Goal: Information Seeking & Learning: Compare options

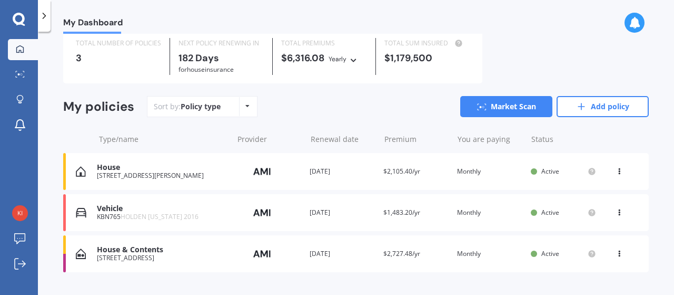
scroll to position [53, 0]
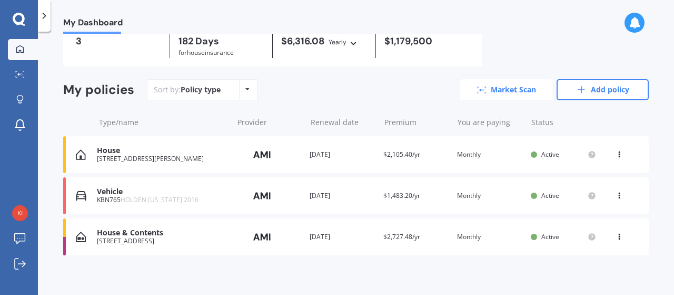
click at [500, 90] on link "Market Scan" at bounding box center [507, 89] width 92 height 21
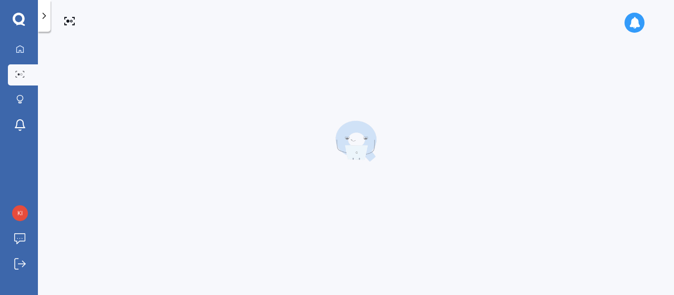
scroll to position [0, 0]
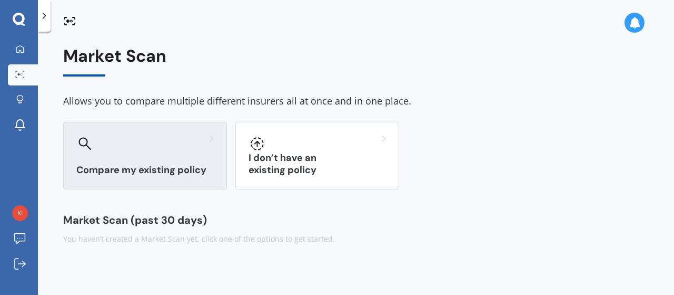
click at [161, 155] on div "Compare my existing policy" at bounding box center [145, 155] width 164 height 67
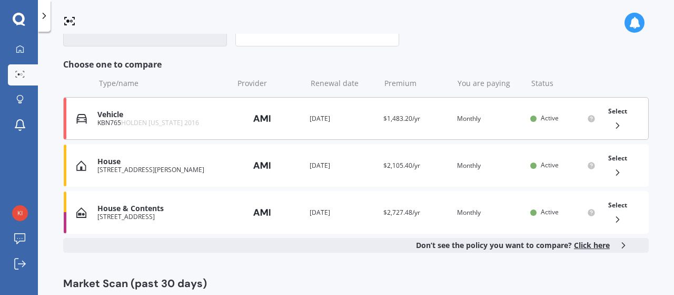
scroll to position [158, 0]
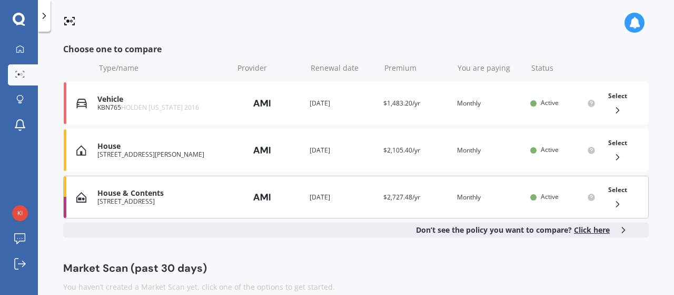
click at [164, 189] on div "House & Contents" at bounding box center [162, 193] width 130 height 9
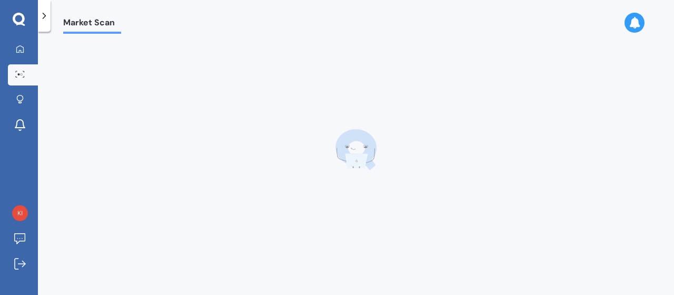
scroll to position [0, 0]
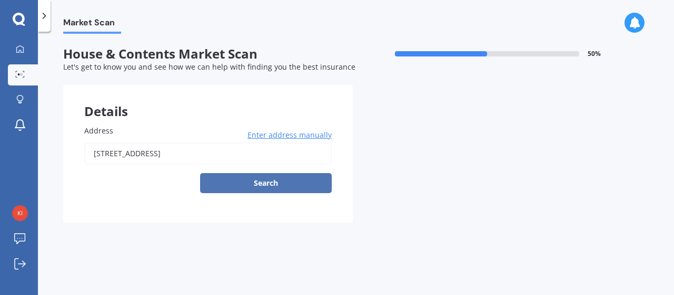
click at [284, 178] on button "Search" at bounding box center [266, 183] width 132 height 20
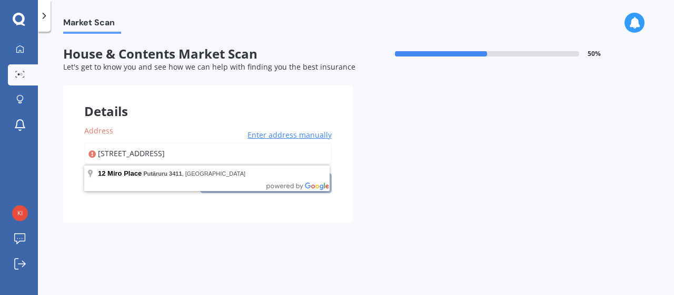
type input "[STREET_ADDRESS]"
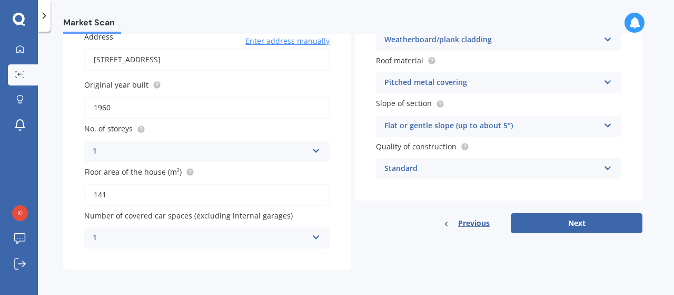
scroll to position [96, 0]
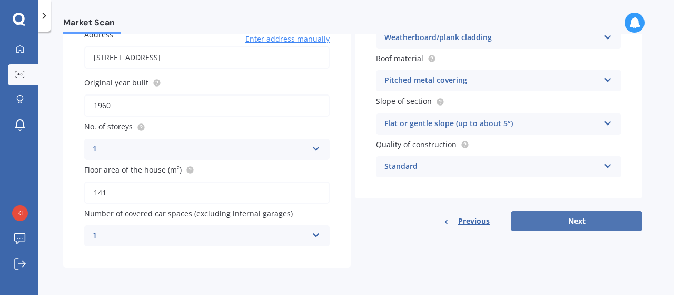
click at [591, 219] on button "Next" at bounding box center [577, 221] width 132 height 20
select select "05"
select select "10"
select select "1994"
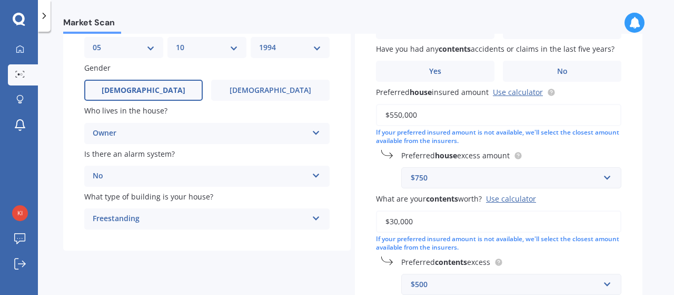
scroll to position [53, 0]
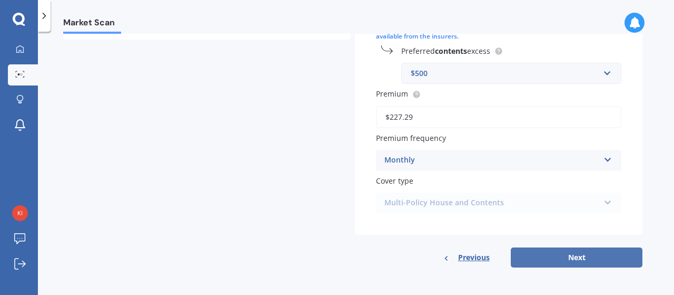
click at [564, 259] on button "Next" at bounding box center [577, 257] width 132 height 20
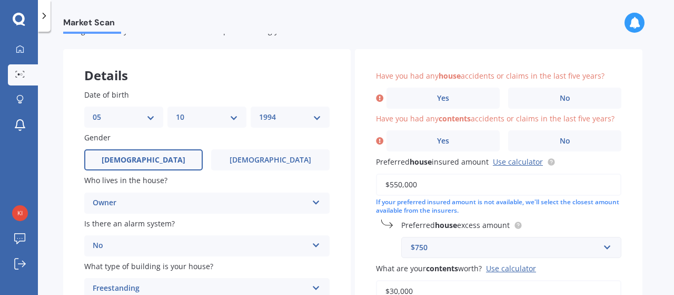
scroll to position [19, 0]
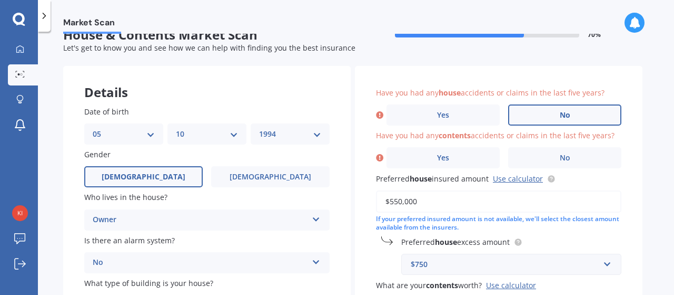
click at [548, 124] on label "No" at bounding box center [564, 114] width 113 height 21
click at [0, 0] on input "No" at bounding box center [0, 0] width 0 height 0
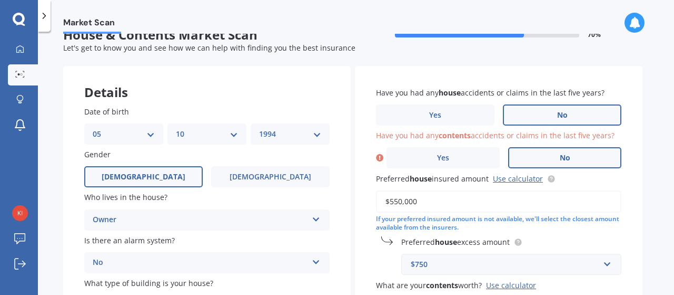
click at [553, 160] on label "No" at bounding box center [564, 157] width 113 height 21
click at [0, 0] on input "No" at bounding box center [0, 0] width 0 height 0
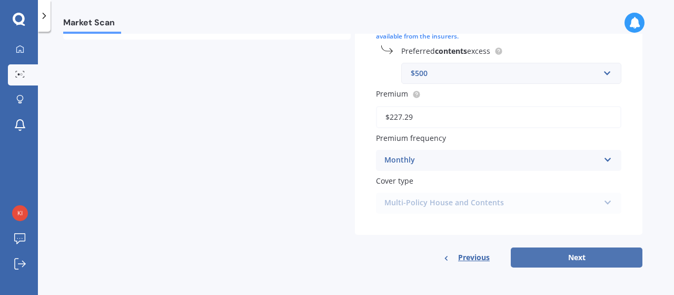
click at [552, 254] on button "Next" at bounding box center [577, 257] width 132 height 20
select select "05"
select select "10"
select select "1994"
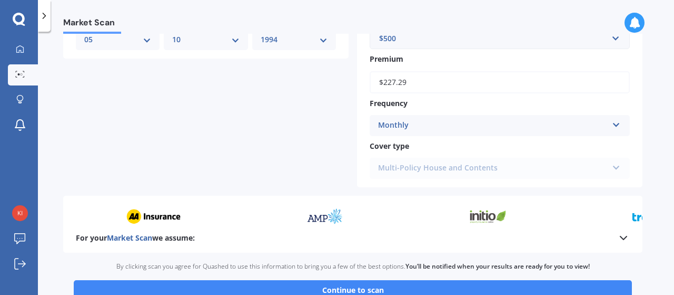
scroll to position [542, 0]
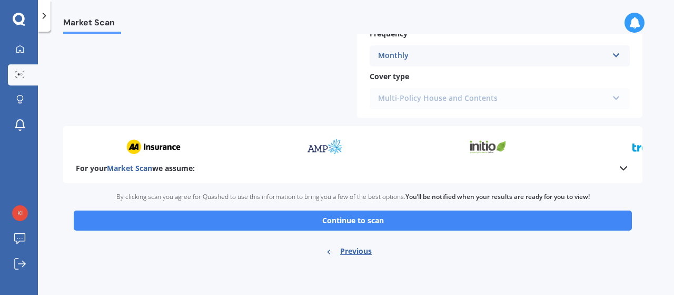
click at [433, 216] on button "Continue to scan" at bounding box center [353, 220] width 559 height 20
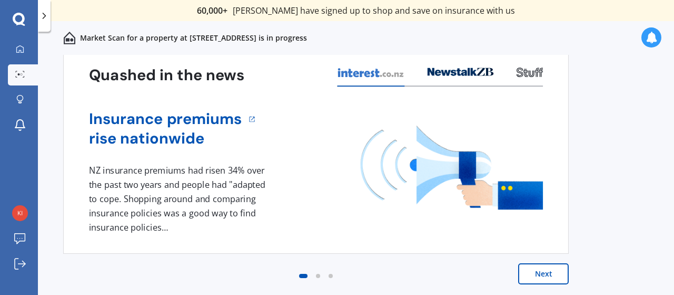
scroll to position [0, 0]
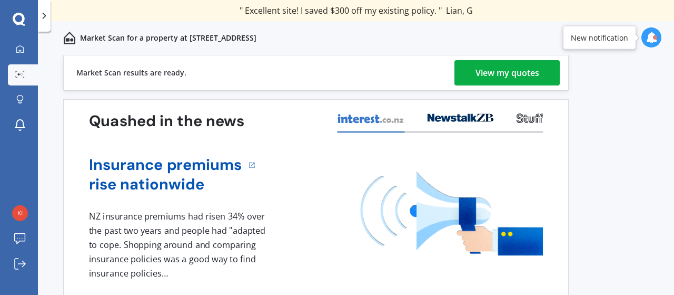
click at [508, 79] on div "View my quotes" at bounding box center [508, 72] width 64 height 25
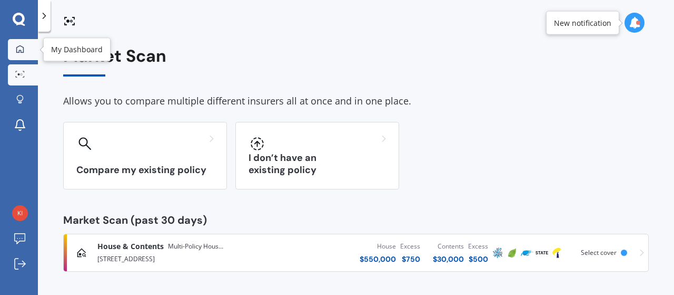
click at [22, 54] on link "My Dashboard" at bounding box center [23, 49] width 30 height 21
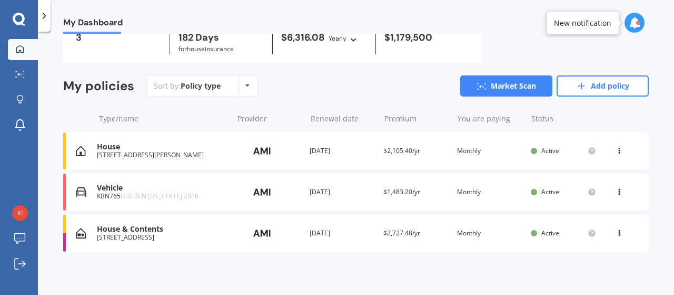
scroll to position [57, 0]
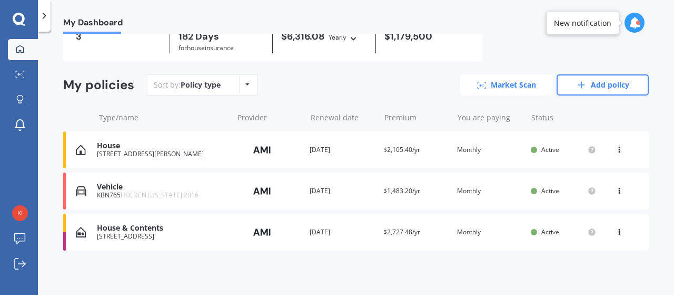
click at [495, 80] on link "Market Scan" at bounding box center [507, 84] width 92 height 21
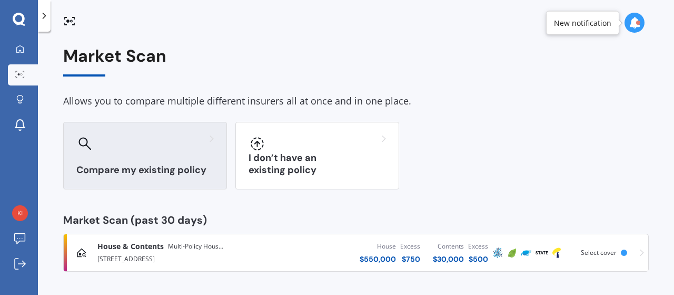
click at [203, 166] on h3 "Compare my existing policy" at bounding box center [145, 170] width 138 height 12
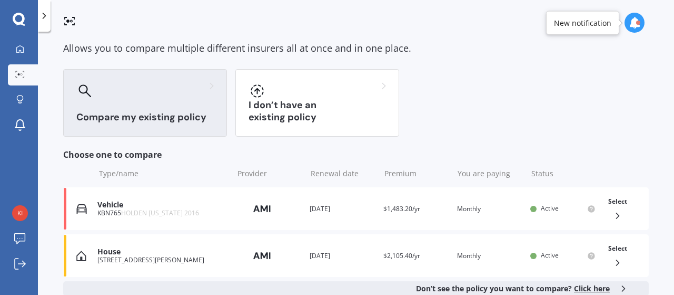
scroll to position [158, 0]
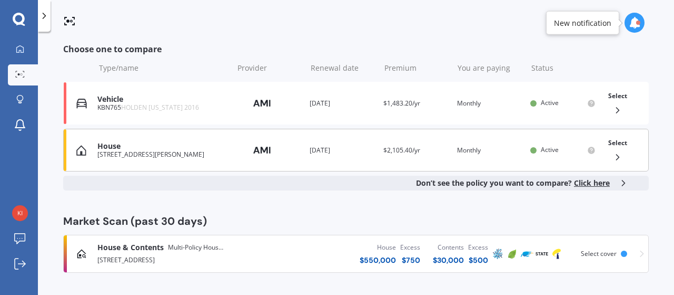
click at [194, 149] on div "House" at bounding box center [162, 146] width 130 height 9
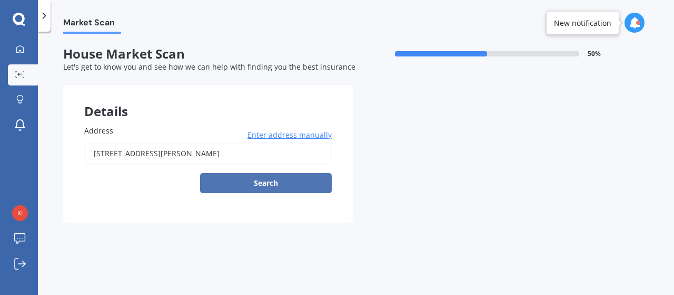
click at [262, 182] on button "Search" at bounding box center [266, 183] width 132 height 20
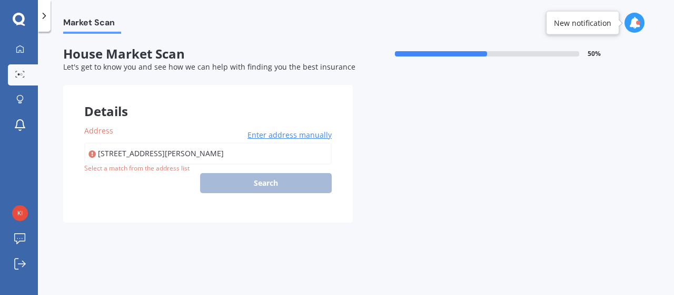
type input "[STREET_ADDRESS][PERSON_NAME]"
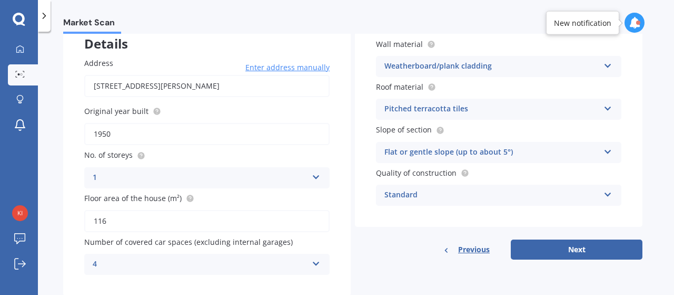
scroll to position [96, 0]
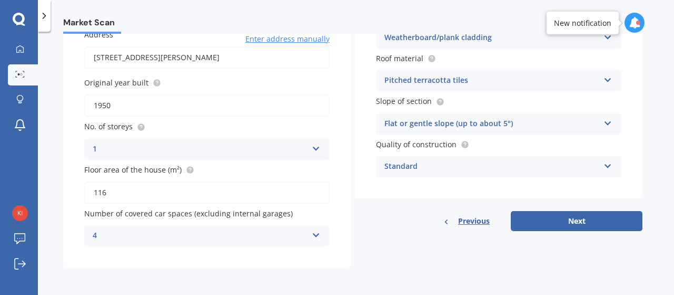
click at [301, 237] on div "4" at bounding box center [200, 235] width 215 height 13
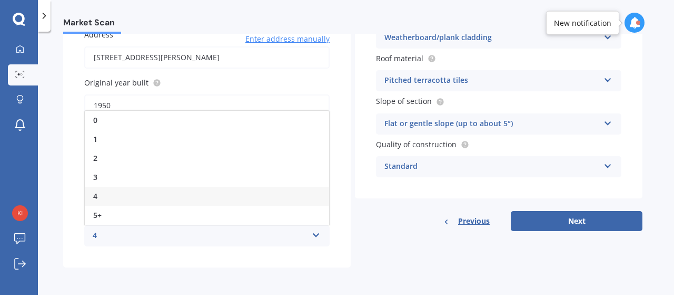
click at [148, 222] on div "5+" at bounding box center [207, 214] width 244 height 19
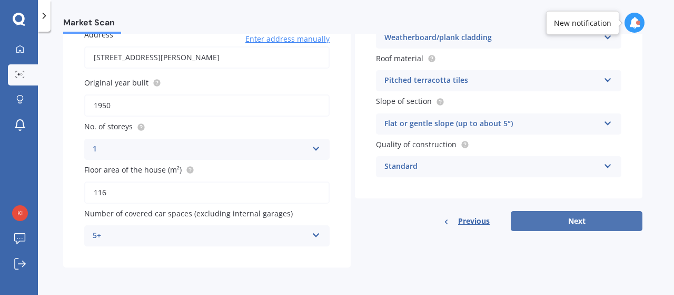
click at [573, 214] on button "Next" at bounding box center [577, 221] width 132 height 20
select select "05"
select select "10"
select select "1994"
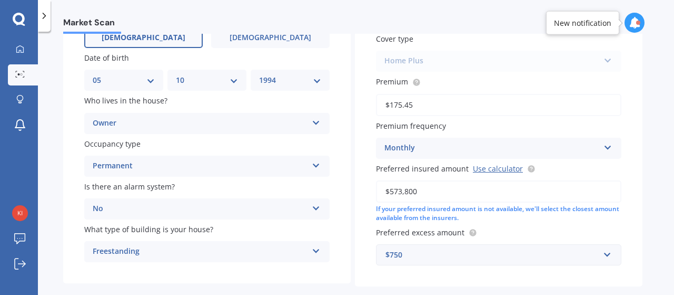
scroll to position [168, 0]
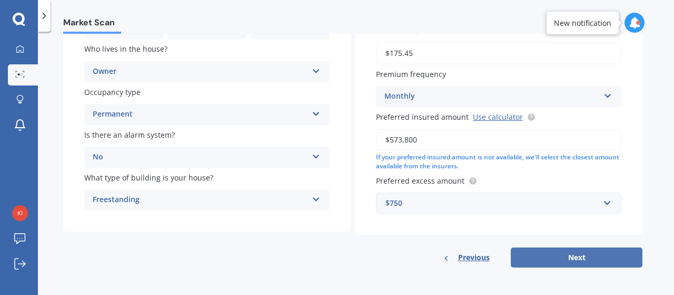
click at [593, 259] on button "Next" at bounding box center [577, 257] width 132 height 20
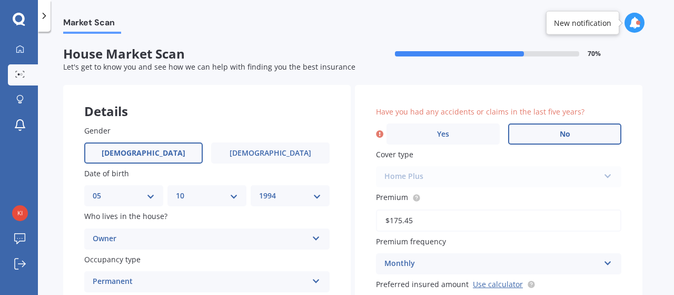
scroll to position [0, 0]
click at [574, 132] on label "No" at bounding box center [564, 133] width 113 height 21
click at [0, 0] on input "No" at bounding box center [0, 0] width 0 height 0
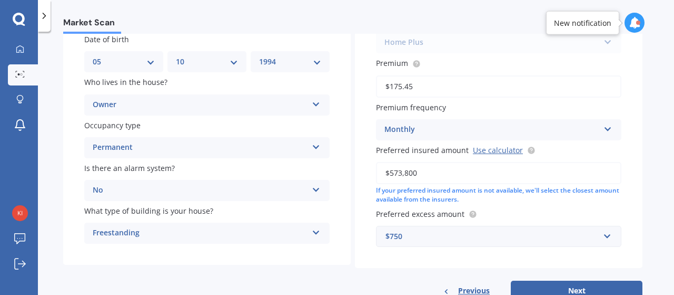
scroll to position [168, 0]
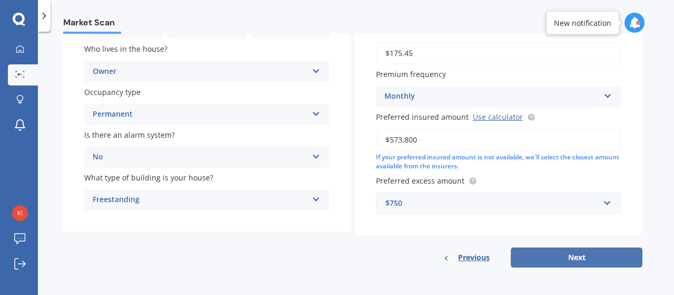
click at [556, 252] on button "Next" at bounding box center [577, 257] width 132 height 20
select select "05"
select select "10"
select select "1994"
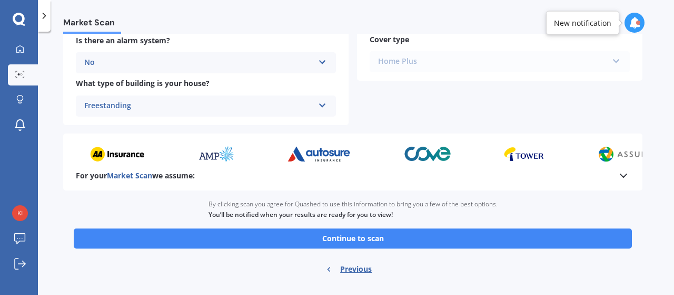
scroll to position [466, 0]
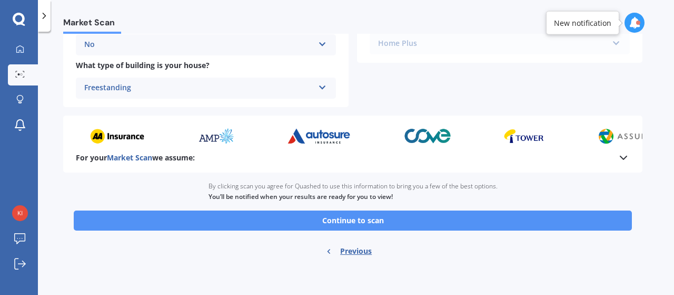
click at [531, 226] on button "Continue to scan" at bounding box center [353, 220] width 559 height 20
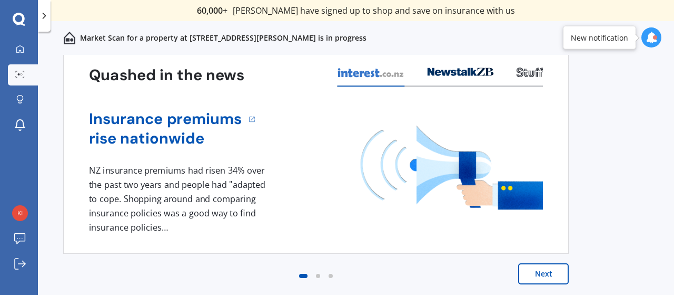
scroll to position [0, 0]
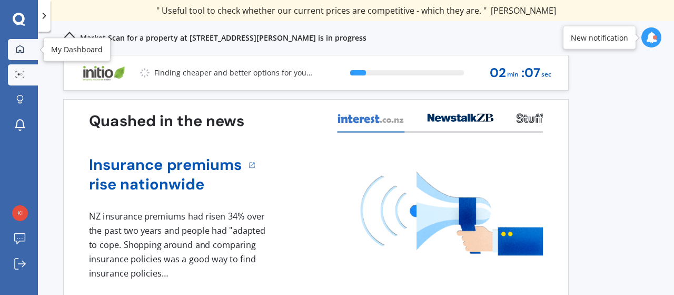
click at [21, 53] on div at bounding box center [20, 49] width 16 height 9
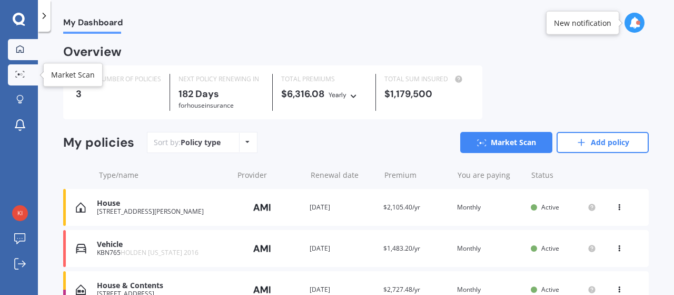
click at [20, 73] on icon at bounding box center [19, 74] width 9 height 7
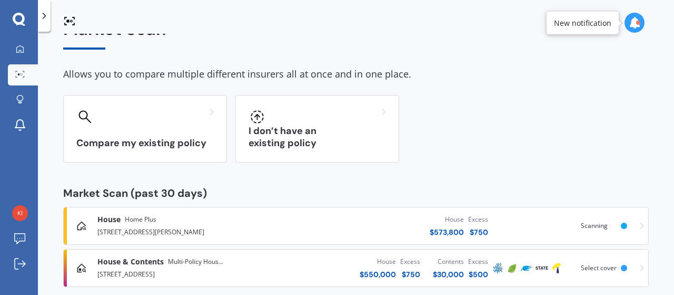
scroll to position [42, 0]
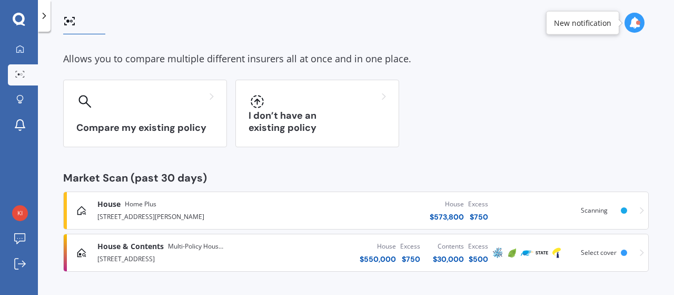
click at [238, 251] on div "House & Contents Multi-Policy House and Contents [STREET_ADDRESS]" at bounding box center [190, 252] width 186 height 23
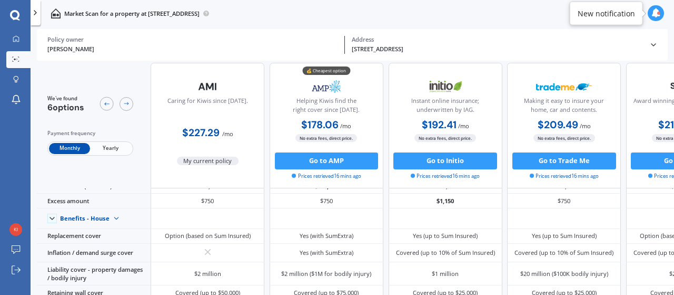
scroll to position [0, 0]
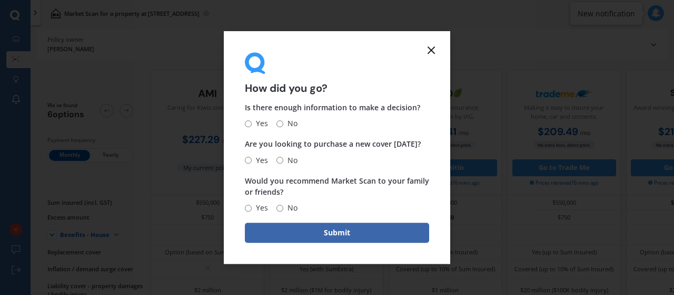
click at [429, 51] on icon at bounding box center [431, 50] width 13 height 13
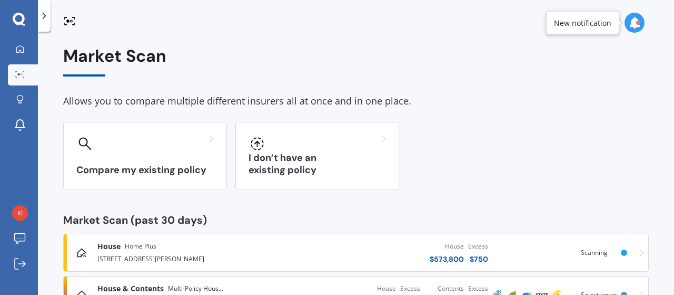
scroll to position [42, 0]
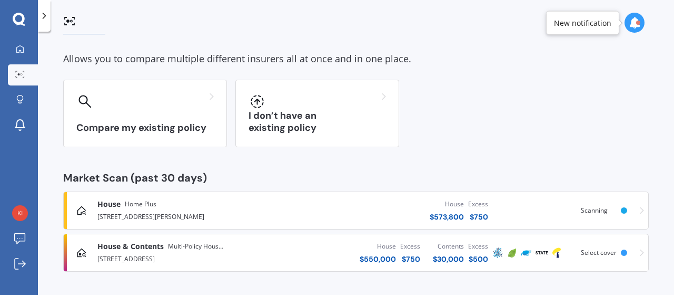
click at [180, 257] on div "[STREET_ADDRESS]" at bounding box center [160, 257] width 126 height 13
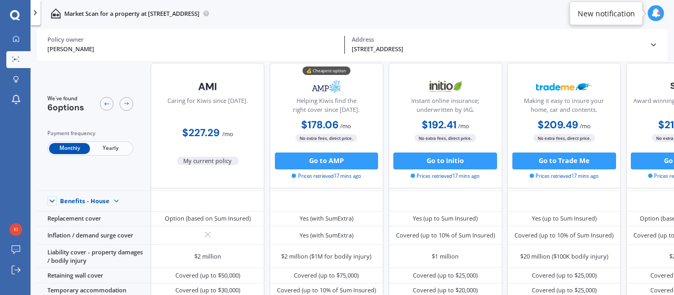
scroll to position [0, 0]
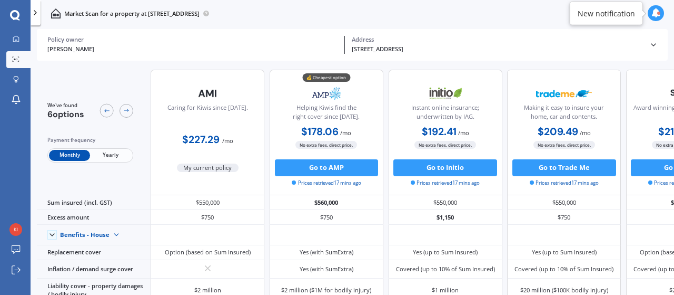
click at [106, 151] on span "Yearly" at bounding box center [110, 155] width 41 height 11
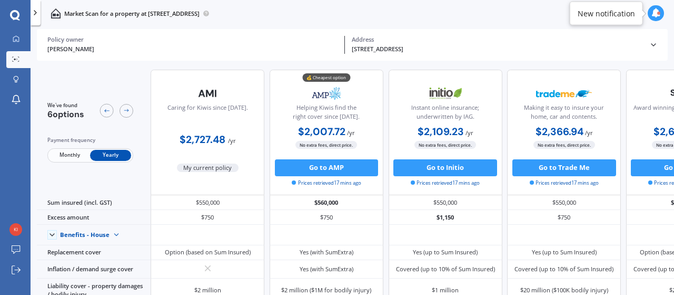
click at [75, 155] on span "Monthly" at bounding box center [69, 155] width 41 height 11
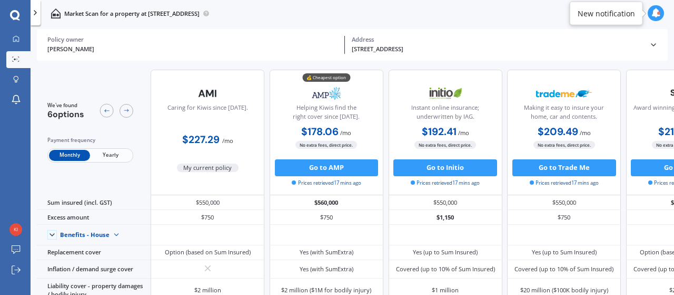
click at [109, 151] on span "Yearly" at bounding box center [110, 155] width 41 height 11
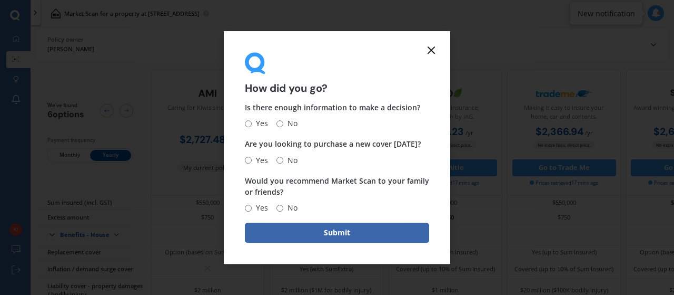
click at [427, 48] on icon at bounding box center [431, 50] width 13 height 13
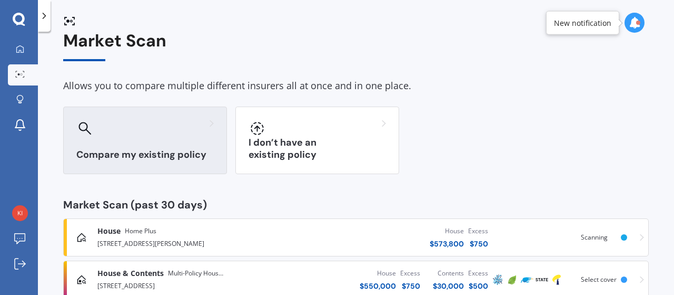
scroll to position [42, 0]
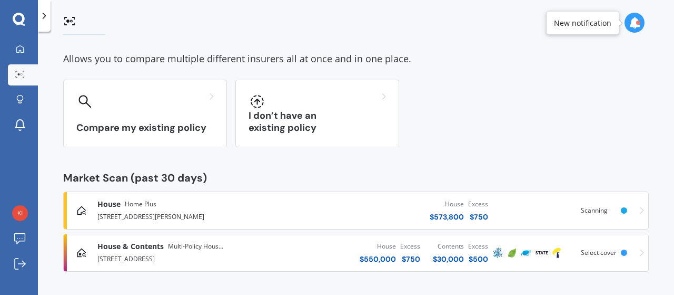
click at [305, 219] on div "House $ 573,800 Excess $ 750" at bounding box center [386, 210] width 207 height 32
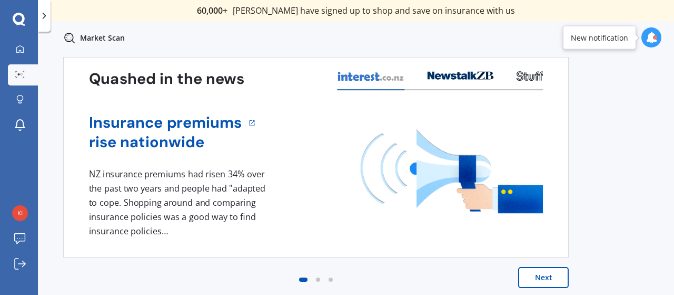
scroll to position [0, 0]
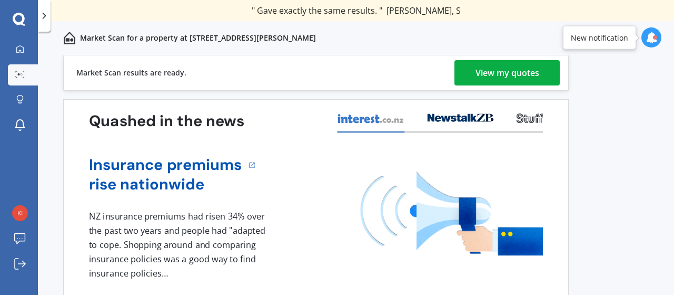
click at [509, 70] on div "View my quotes" at bounding box center [508, 72] width 64 height 25
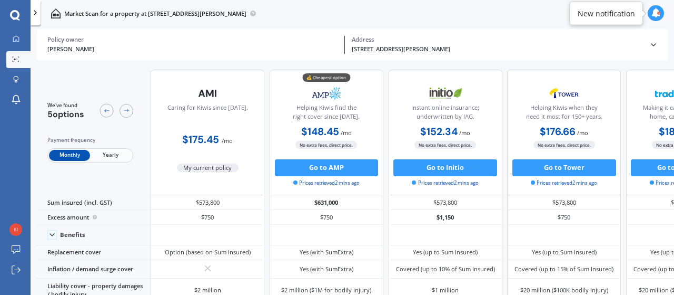
click at [209, 154] on div "My current policy" at bounding box center [208, 160] width 62 height 24
click at [21, 38] on div at bounding box center [15, 39] width 13 height 8
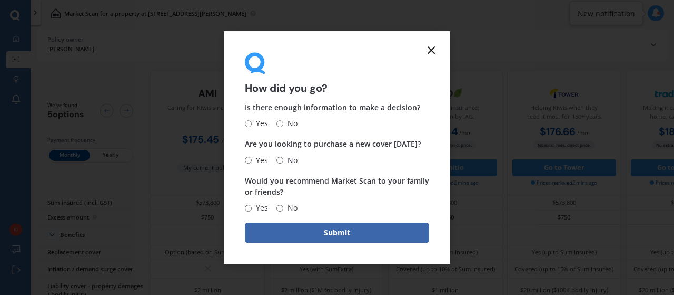
click at [435, 48] on icon at bounding box center [431, 50] width 13 height 13
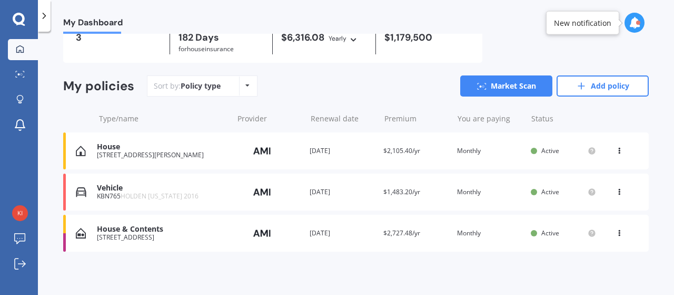
scroll to position [57, 0]
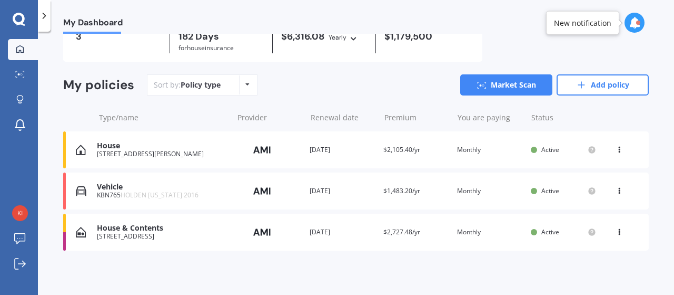
click at [210, 190] on div "Vehicle" at bounding box center [162, 186] width 131 height 9
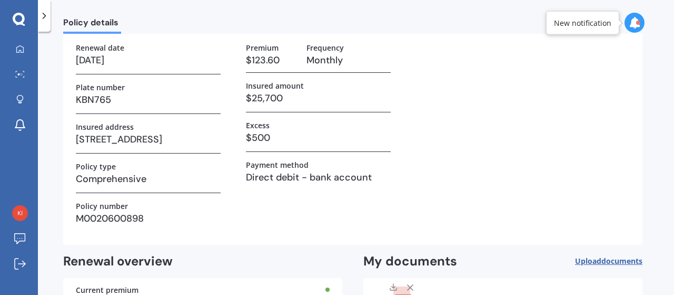
scroll to position [0, 0]
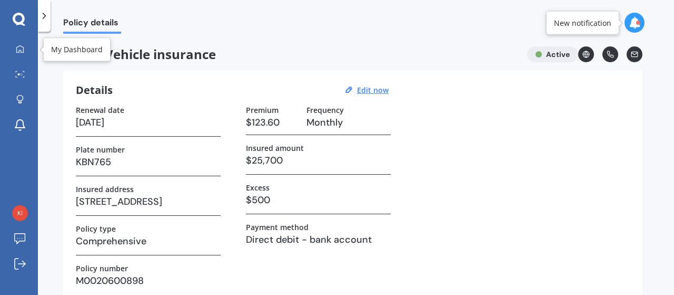
drag, startPoint x: 24, startPoint y: 49, endPoint x: 41, endPoint y: 63, distance: 21.3
click at [24, 49] on div at bounding box center [20, 49] width 16 height 9
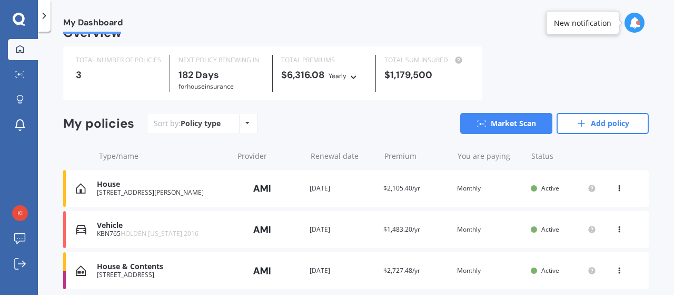
scroll to position [57, 0]
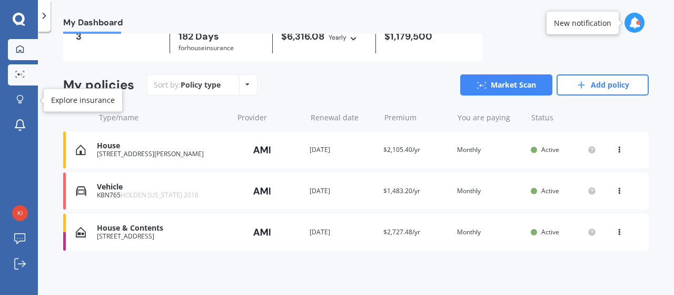
click at [21, 74] on circle at bounding box center [22, 74] width 2 height 2
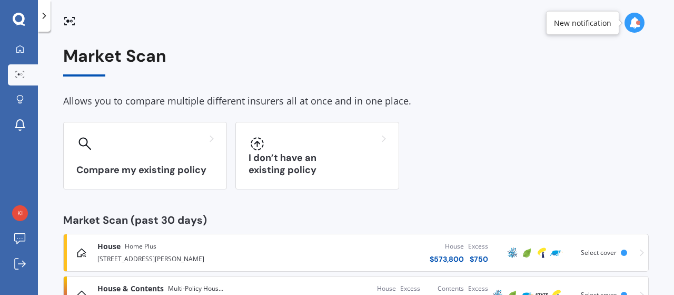
scroll to position [42, 0]
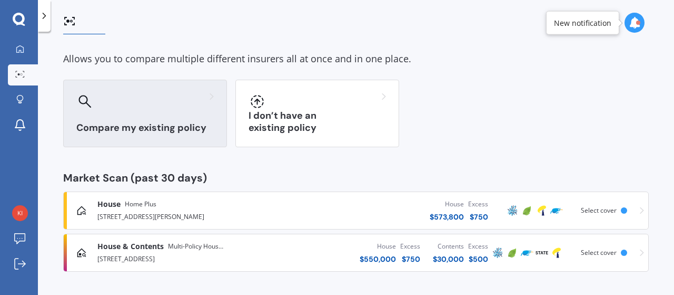
click at [183, 129] on h3 "Compare my existing policy" at bounding box center [145, 128] width 138 height 12
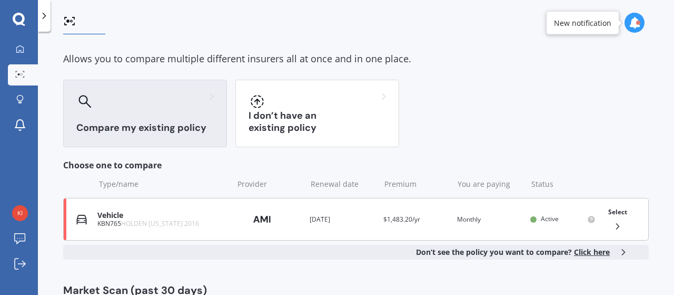
click at [209, 217] on div "Vehicle" at bounding box center [162, 215] width 130 height 9
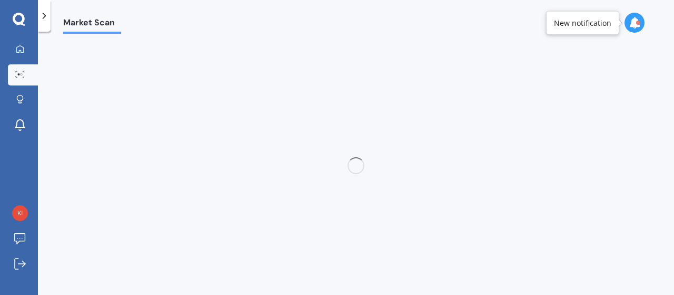
scroll to position [0, 0]
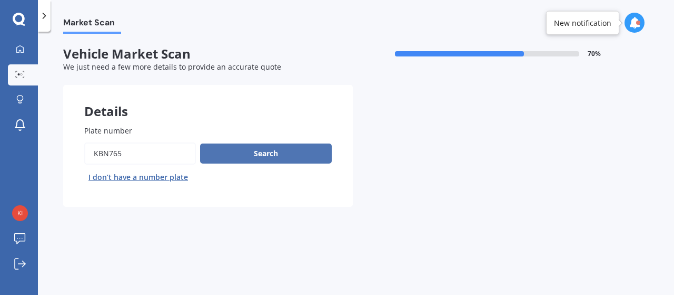
click at [267, 155] on button "Search" at bounding box center [266, 153] width 132 height 20
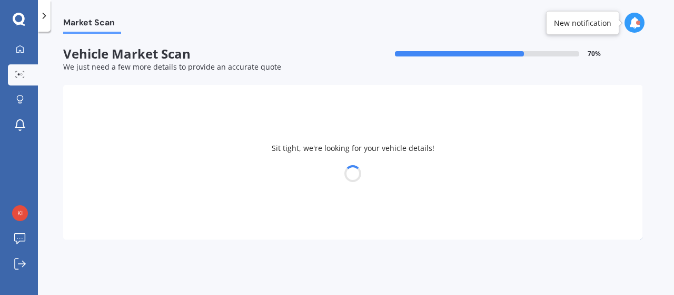
select select "HOLDEN"
select select "[US_STATE]"
select select "05"
select select "10"
select select "1994"
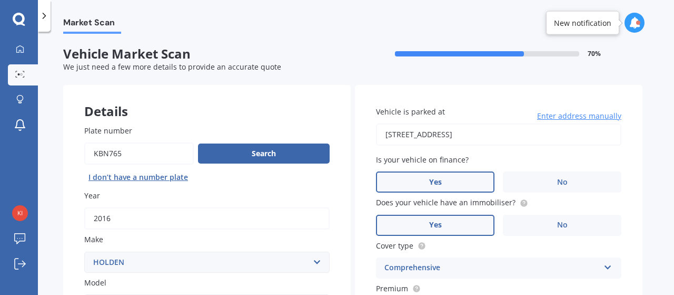
click at [472, 181] on label "Yes" at bounding box center [435, 181] width 119 height 21
click at [0, 0] on input "Yes" at bounding box center [0, 0] width 0 height 0
click at [467, 230] on label "Yes" at bounding box center [435, 224] width 119 height 21
click at [0, 0] on input "Yes" at bounding box center [0, 0] width 0 height 0
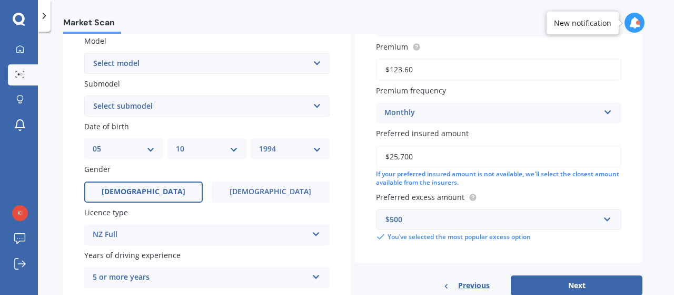
scroll to position [263, 0]
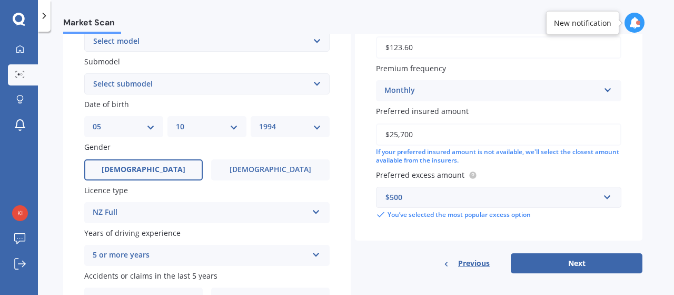
drag, startPoint x: 445, startPoint y: 138, endPoint x: 381, endPoint y: 141, distance: 63.8
click at [381, 141] on input "$25,700" at bounding box center [499, 134] width 246 height 22
type input "$30,000"
click at [560, 260] on button "Next" at bounding box center [577, 263] width 132 height 20
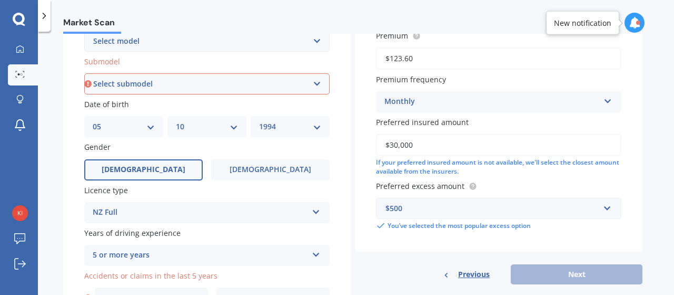
click at [287, 93] on select "Select submodel 2.8 Turbo Diesel 3.0 Turbo Diesel 2WD 3.0 Turbo Diesel 4WD LS L…" at bounding box center [207, 83] width 246 height 21
select select "LTZ"
click at [84, 74] on select "Select submodel 2.8 Turbo Diesel 3.0 Turbo Diesel 2WD 3.0 Turbo Diesel 4WD LS L…" at bounding box center [207, 83] width 246 height 21
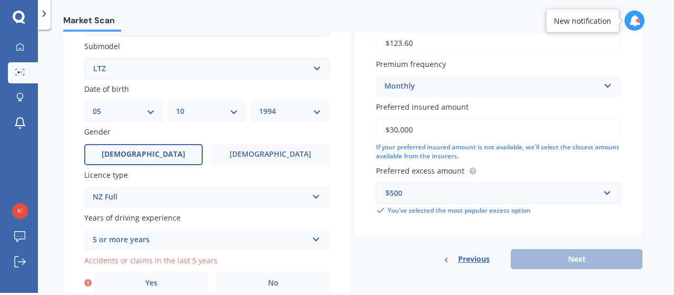
scroll to position [327, 0]
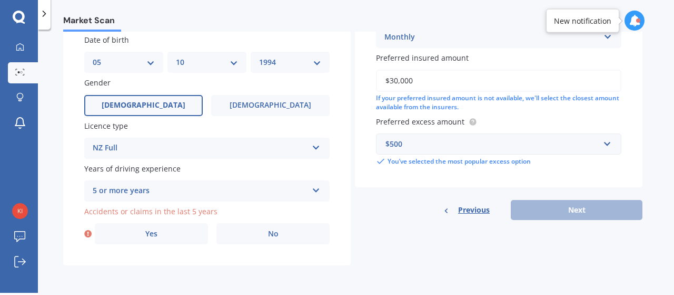
click at [541, 211] on div "Previous Next" at bounding box center [499, 210] width 288 height 20
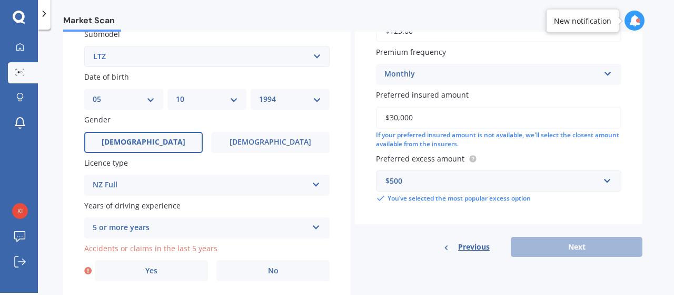
scroll to position [222, 0]
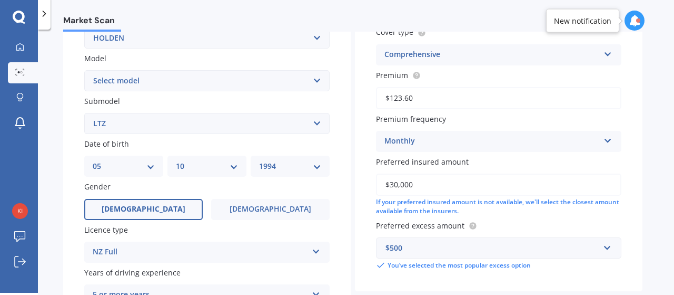
click at [175, 207] on label "[DEMOGRAPHIC_DATA]" at bounding box center [143, 209] width 119 height 21
click at [0, 0] on input "[DEMOGRAPHIC_DATA]" at bounding box center [0, 0] width 0 height 0
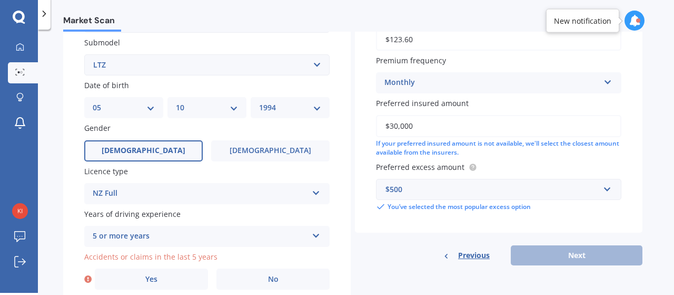
scroll to position [327, 0]
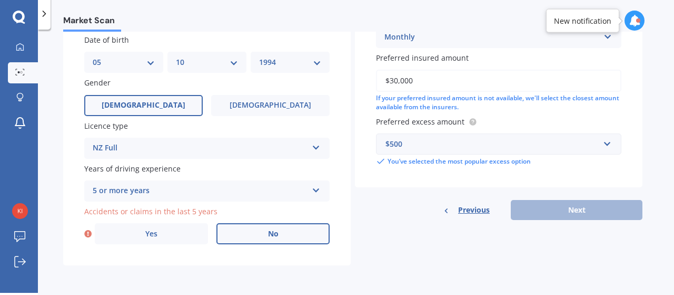
click at [265, 231] on label "No" at bounding box center [273, 233] width 113 height 21
click at [0, 0] on input "No" at bounding box center [0, 0] width 0 height 0
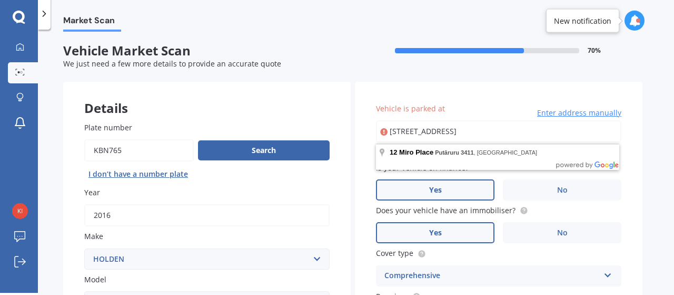
scroll to position [0, 0]
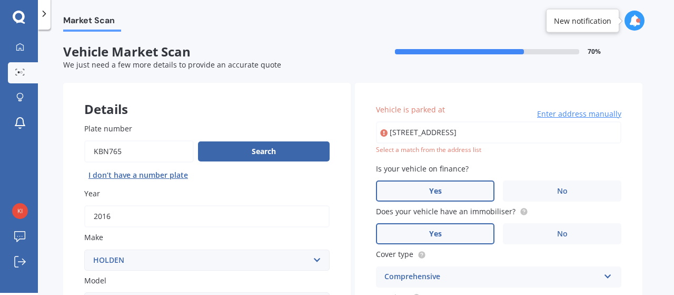
type input "[STREET_ADDRESS]"
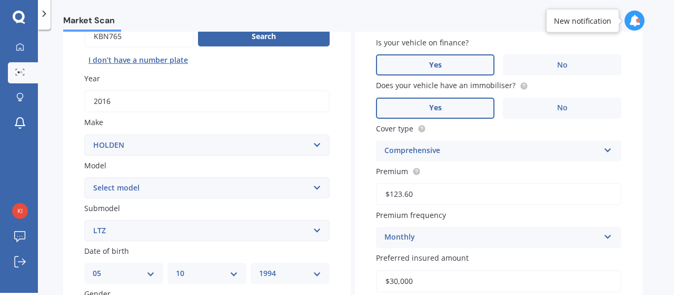
scroll to position [11, 0]
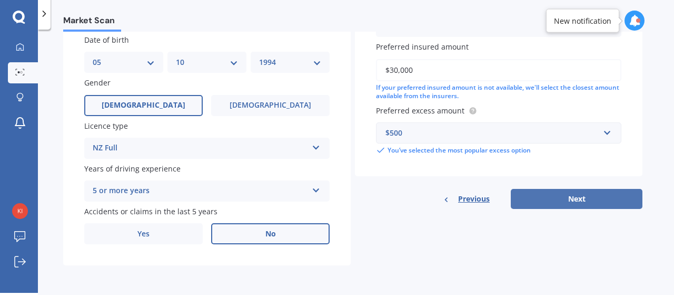
click at [539, 201] on button "Next" at bounding box center [577, 199] width 132 height 20
select select "05"
select select "10"
select select "1994"
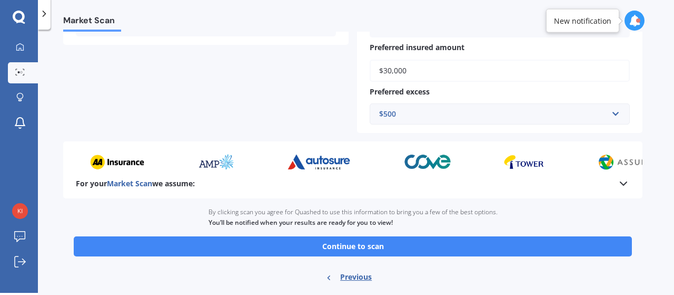
scroll to position [337, 0]
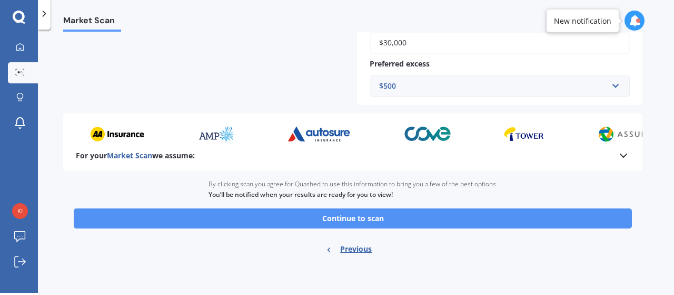
click at [381, 217] on button "Continue to scan" at bounding box center [353, 218] width 559 height 20
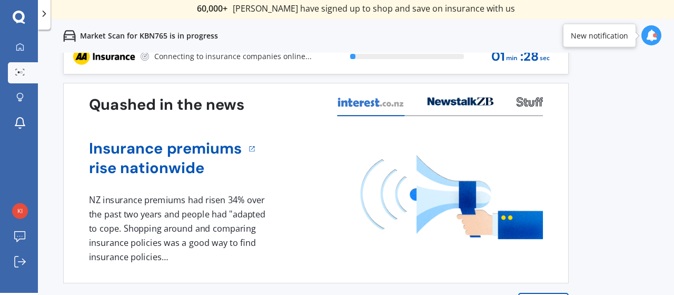
scroll to position [0, 0]
